Goal: Task Accomplishment & Management: Use online tool/utility

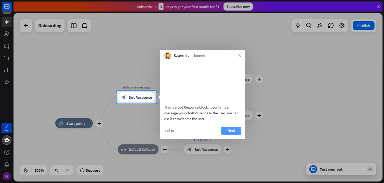
click at [232, 134] on button "Next" at bounding box center [231, 130] width 20 height 8
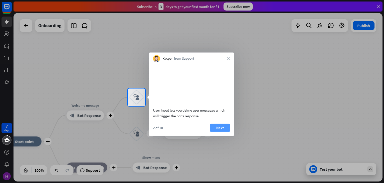
click at [227, 131] on button "Next" at bounding box center [220, 127] width 20 height 8
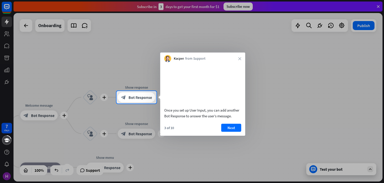
click at [227, 131] on button "Next" at bounding box center [231, 127] width 20 height 8
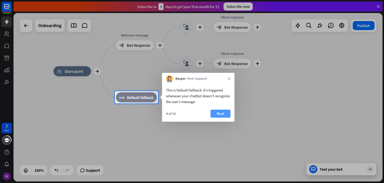
click at [218, 116] on button "Next" at bounding box center [221, 113] width 20 height 8
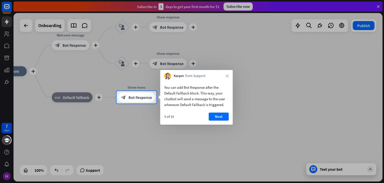
click at [218, 116] on button "Next" at bounding box center [219, 116] width 20 height 8
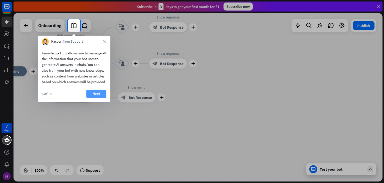
click at [98, 97] on button "Next" at bounding box center [96, 94] width 20 height 8
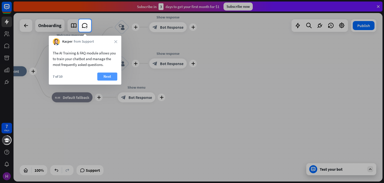
click at [101, 75] on button "Next" at bounding box center [107, 76] width 20 height 8
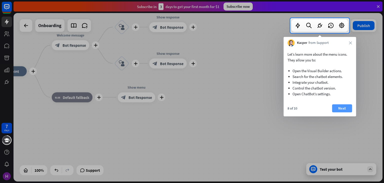
click at [347, 108] on button "Next" at bounding box center [342, 108] width 20 height 8
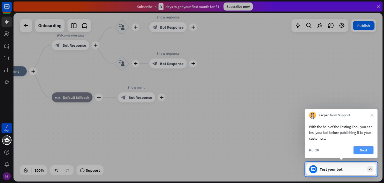
click at [364, 148] on button "Next" at bounding box center [364, 150] width 20 height 8
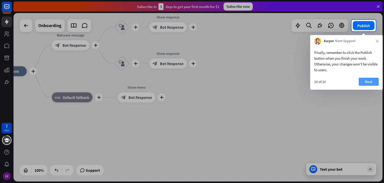
click at [371, 82] on button "Next" at bounding box center [369, 82] width 20 height 8
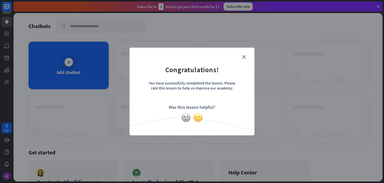
click at [198, 117] on img at bounding box center [198, 118] width 10 height 10
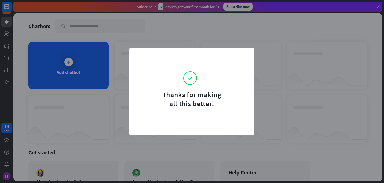
click at [201, 118] on div "Thanks for making all this better!" at bounding box center [192, 92] width 125 height 88
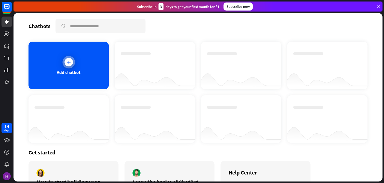
click at [80, 68] on div "Add chatbot" at bounding box center [69, 66] width 80 height 48
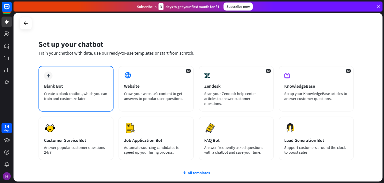
click at [104, 79] on div "plus Blank Bot Create a blank chatbot, which you can train and customize later." at bounding box center [76, 89] width 75 height 46
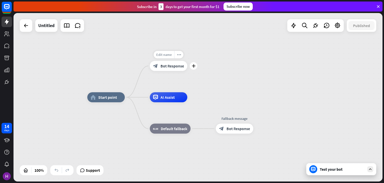
click at [167, 55] on span "Edit name" at bounding box center [164, 54] width 16 height 5
click at [233, 100] on div "**********" at bounding box center [271, 181] width 369 height 168
